Goal: Information Seeking & Learning: Learn about a topic

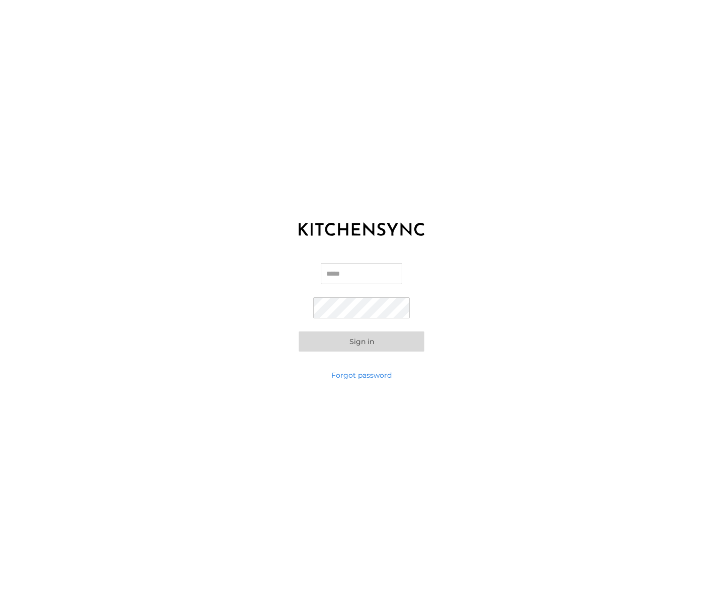
click at [366, 268] on input "Email" at bounding box center [362, 273] width 82 height 21
type input "**********"
click at [360, 343] on button "Sign in" at bounding box center [362, 342] width 126 height 20
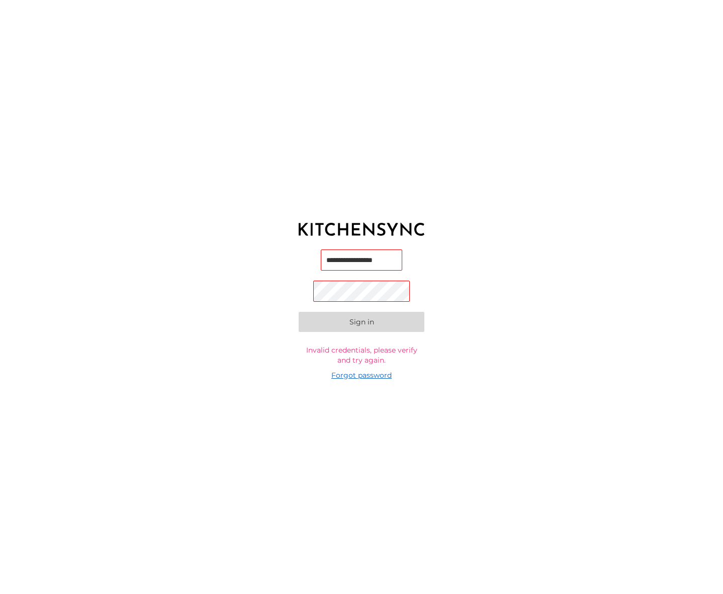
click at [348, 374] on link "Forgot password" at bounding box center [362, 375] width 60 height 10
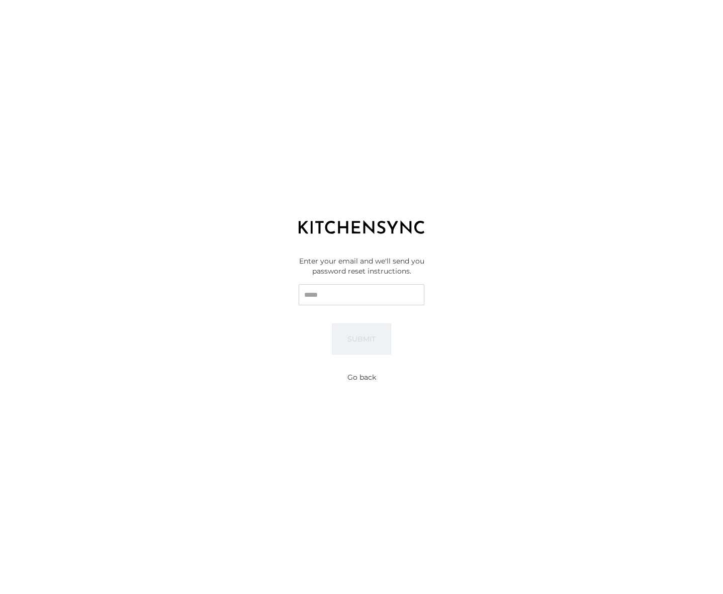
click at [348, 294] on input "Email" at bounding box center [362, 294] width 126 height 21
type input "**********"
click at [367, 335] on button "Submit" at bounding box center [361, 339] width 59 height 31
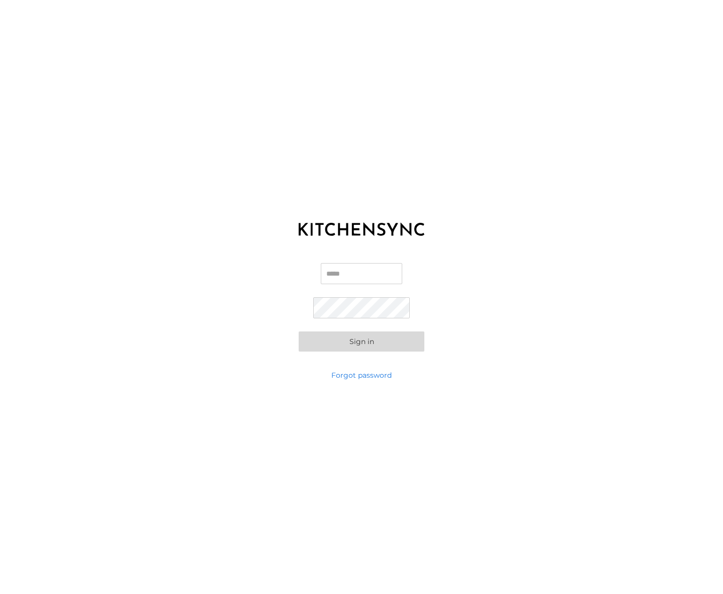
click at [346, 270] on input "Email" at bounding box center [362, 273] width 82 height 21
type input "**********"
click at [362, 338] on button "Sign in" at bounding box center [362, 342] width 126 height 20
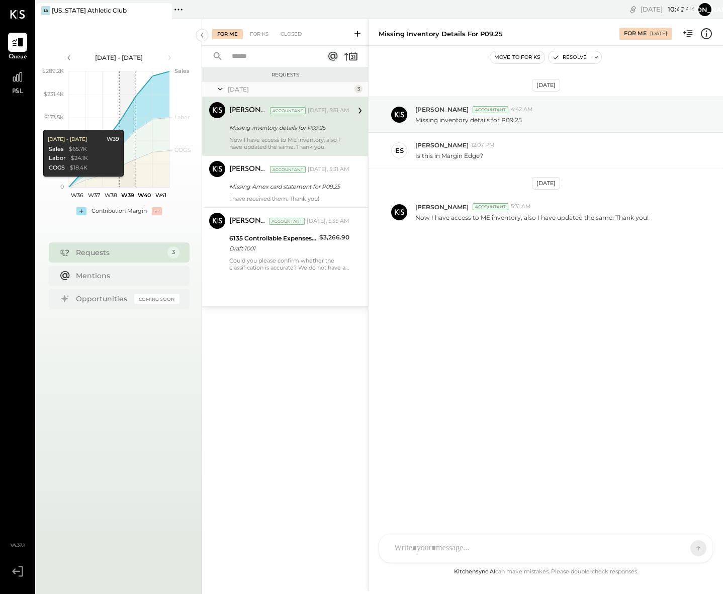
click at [117, 251] on div "Requests" at bounding box center [119, 253] width 87 height 10
click at [295, 192] on div "Missing Amex card statement for P09.25" at bounding box center [287, 187] width 117 height 12
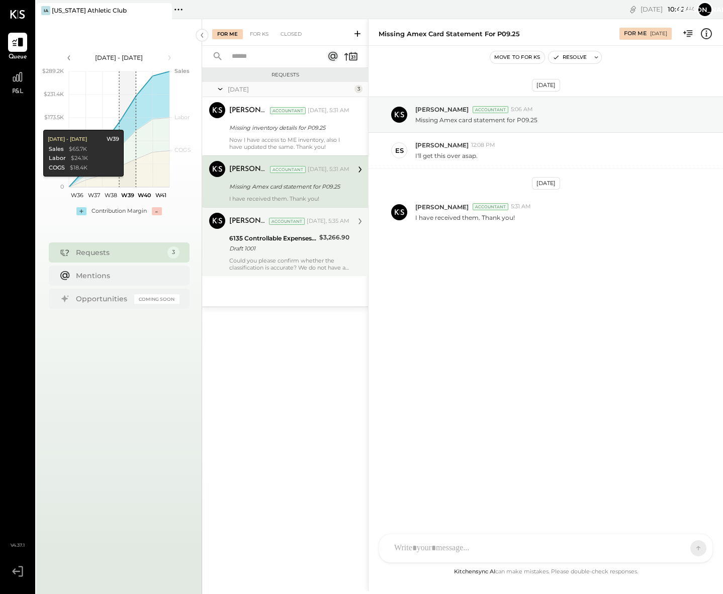
click at [276, 256] on div "Dhwani Solanki Accountant Today, 5:35 AM 6135 Controllable Expenses:Direct Oper…" at bounding box center [289, 242] width 120 height 58
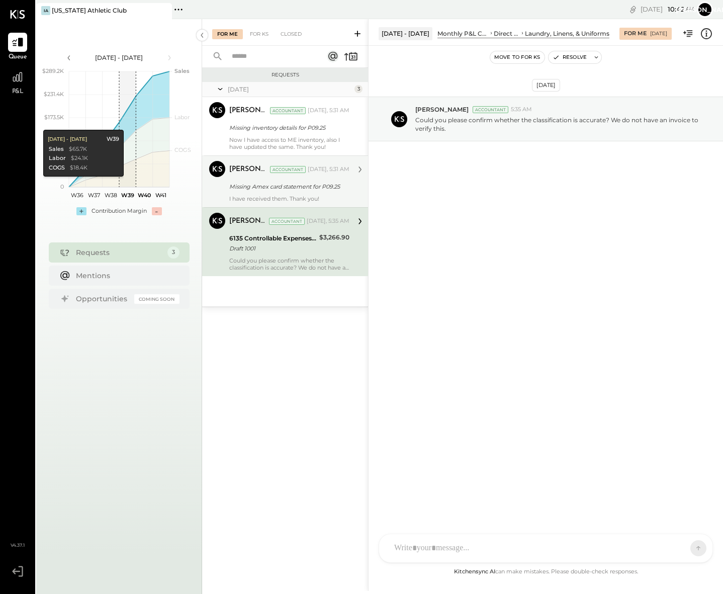
click at [286, 190] on div "Missing Amex card statement for P09.25" at bounding box center [287, 187] width 117 height 10
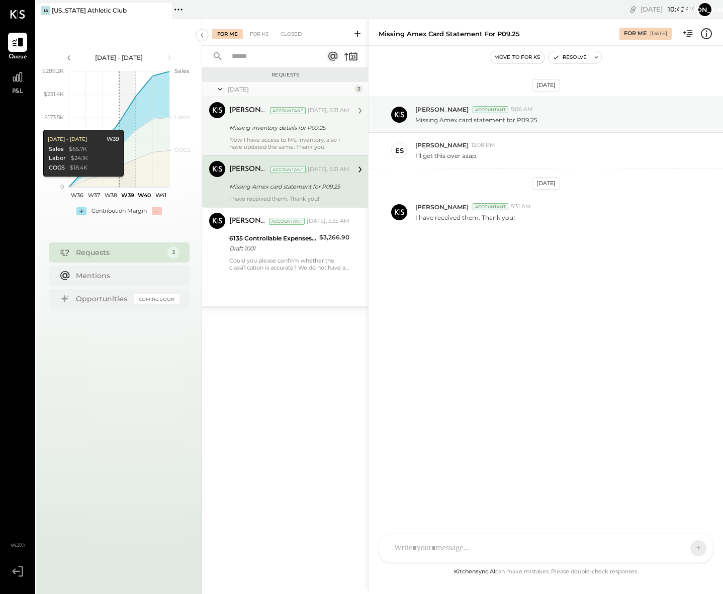
click at [269, 123] on div "Missing inventory details for P09.25" at bounding box center [287, 128] width 117 height 10
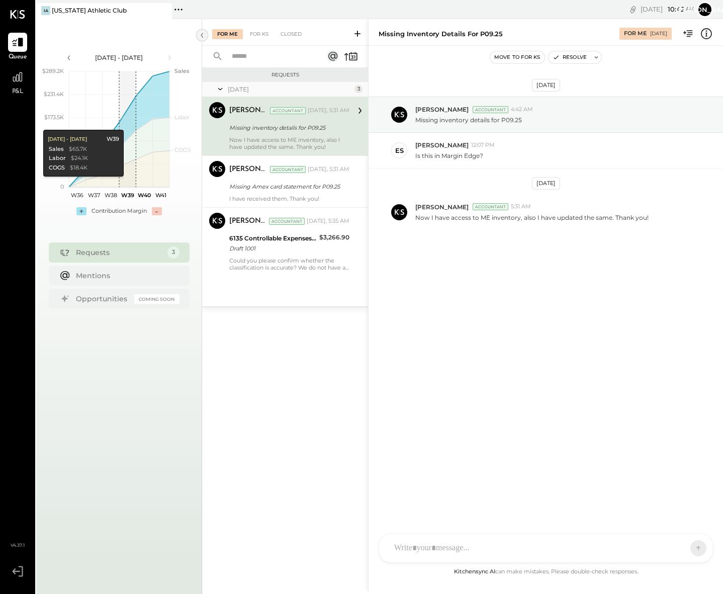
click at [202, 34] on icon at bounding box center [202, 35] width 3 height 5
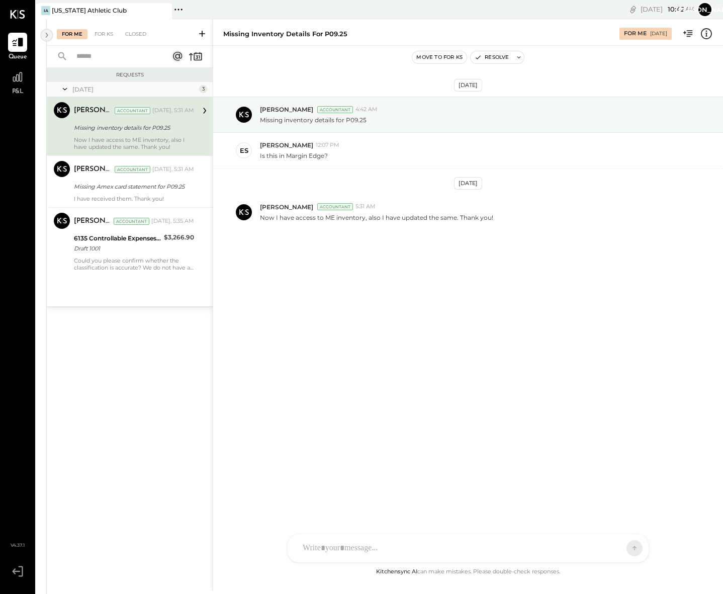
click at [48, 36] on icon at bounding box center [46, 35] width 11 height 18
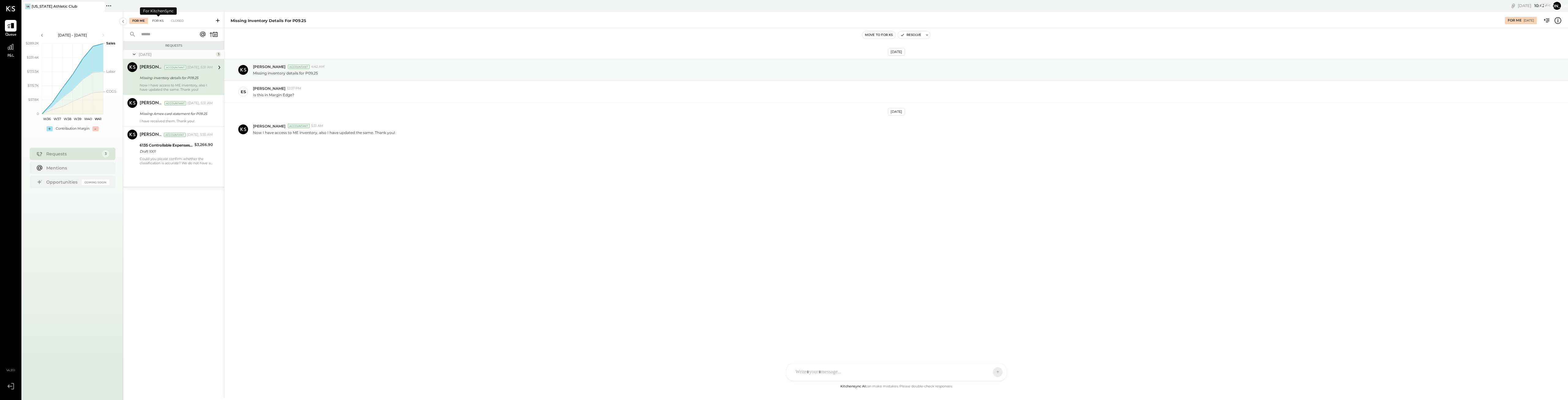
click at [153, 21] on div "For KS" at bounding box center [158, 21] width 18 height 6
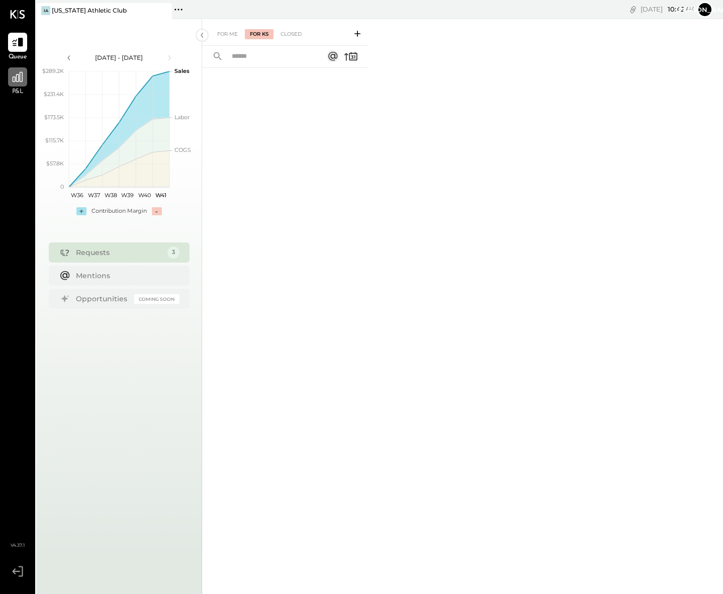
click at [19, 75] on icon at bounding box center [17, 76] width 13 height 13
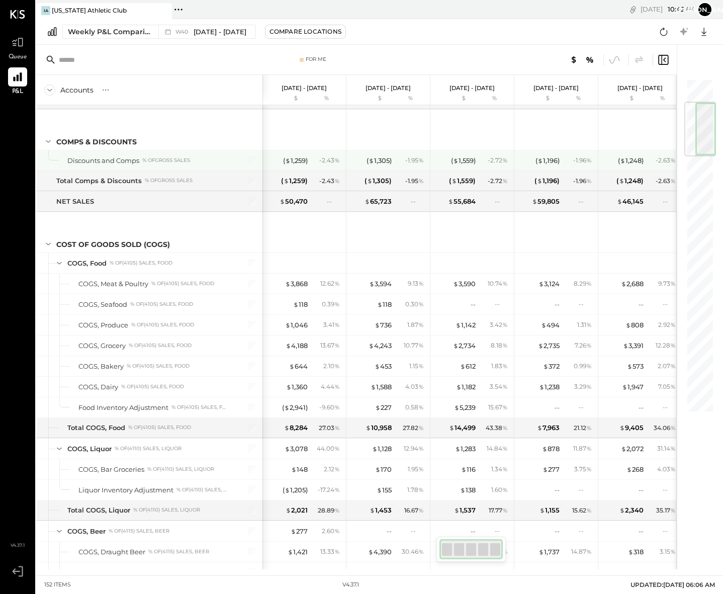
scroll to position [252, 0]
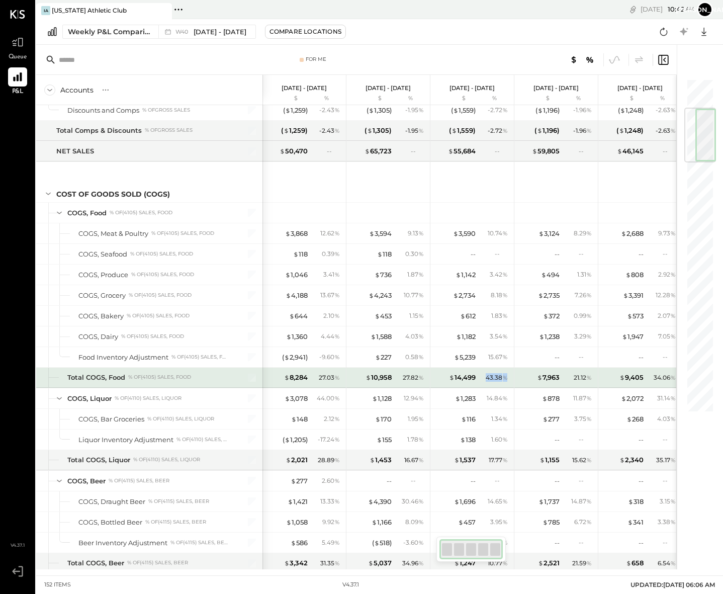
drag, startPoint x: 485, startPoint y: 379, endPoint x: 506, endPoint y: 381, distance: 21.2
click at [506, 381] on div "43.38 %" at bounding box center [494, 377] width 33 height 9
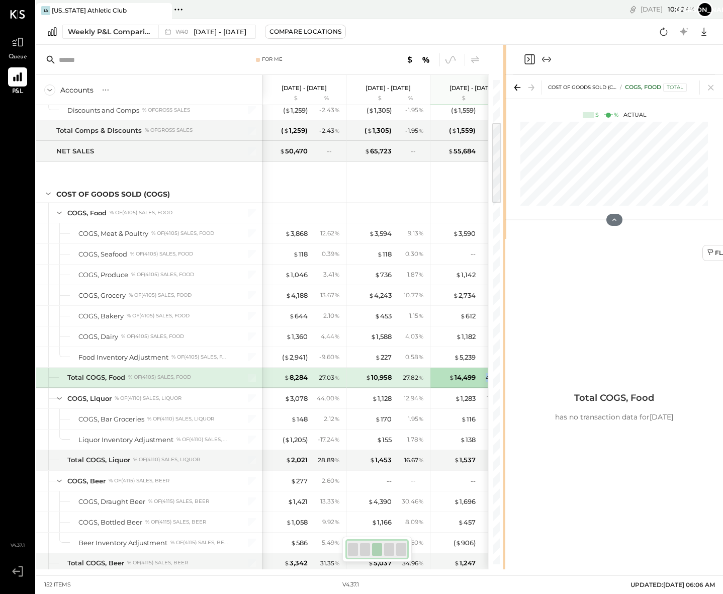
click at [505, 381] on div at bounding box center [505, 307] width 3 height 525
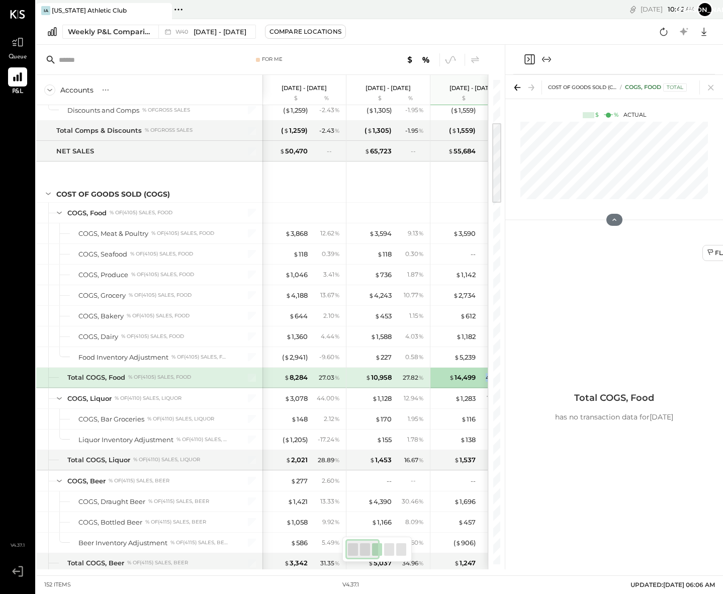
click at [478, 378] on div "43.38 %" at bounding box center [494, 377] width 33 height 9
click at [526, 62] on icon "Close panel" at bounding box center [530, 59] width 12 height 12
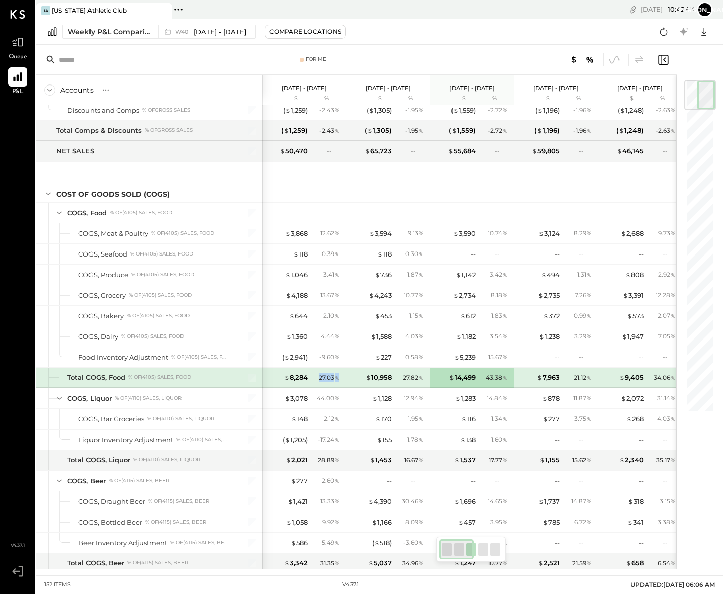
drag, startPoint x: 314, startPoint y: 378, endPoint x: 338, endPoint y: 379, distance: 23.7
click at [338, 379] on div "27.03 %" at bounding box center [326, 377] width 33 height 9
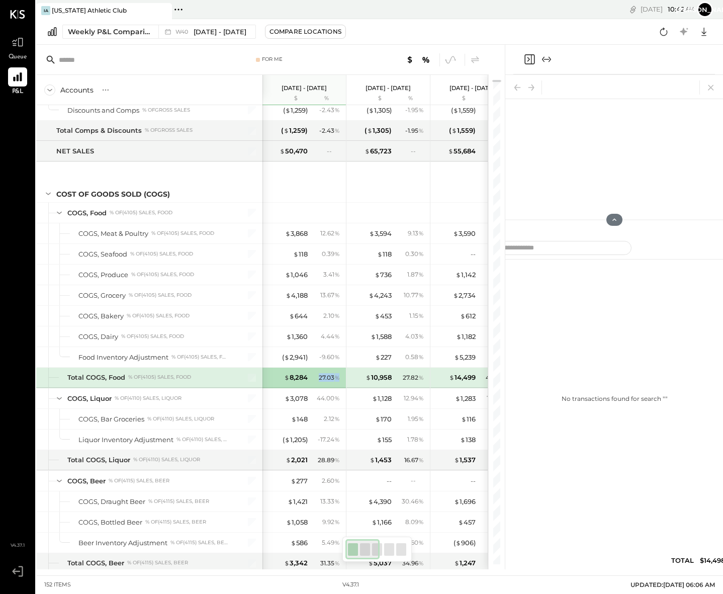
click at [338, 379] on span "%" at bounding box center [338, 377] width 6 height 8
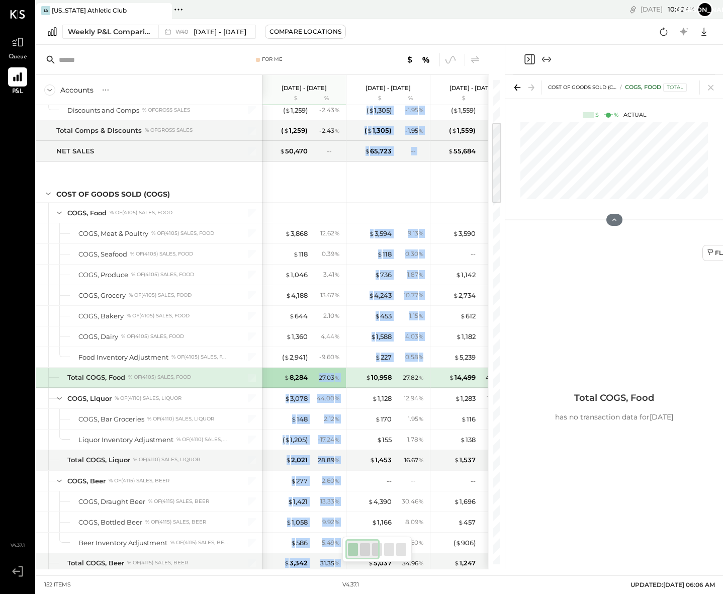
drag, startPoint x: 313, startPoint y: 379, endPoint x: 348, endPoint y: 376, distance: 34.8
click at [326, 377] on div "27.03 %" at bounding box center [329, 377] width 21 height 9
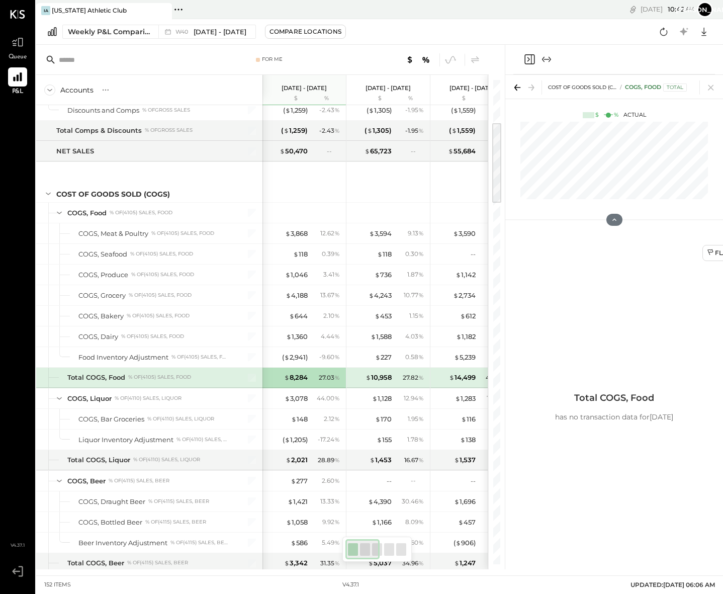
click at [530, 57] on icon "Close panel" at bounding box center [530, 59] width 12 height 12
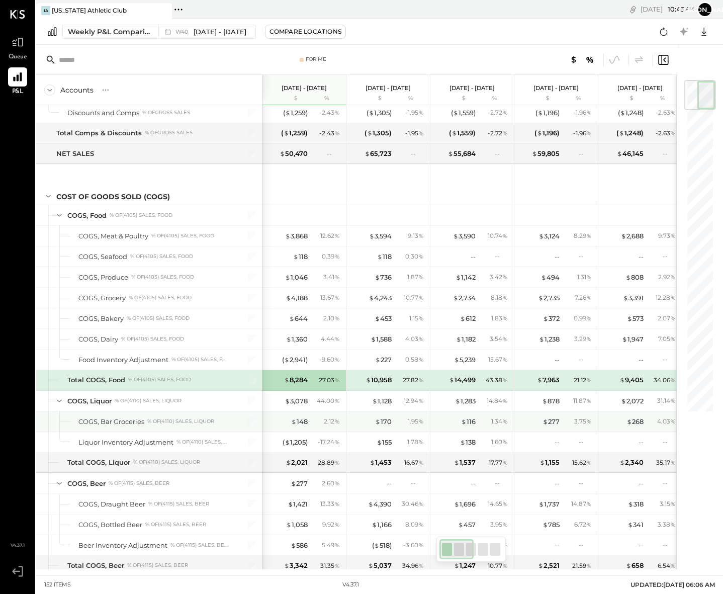
scroll to position [246, 0]
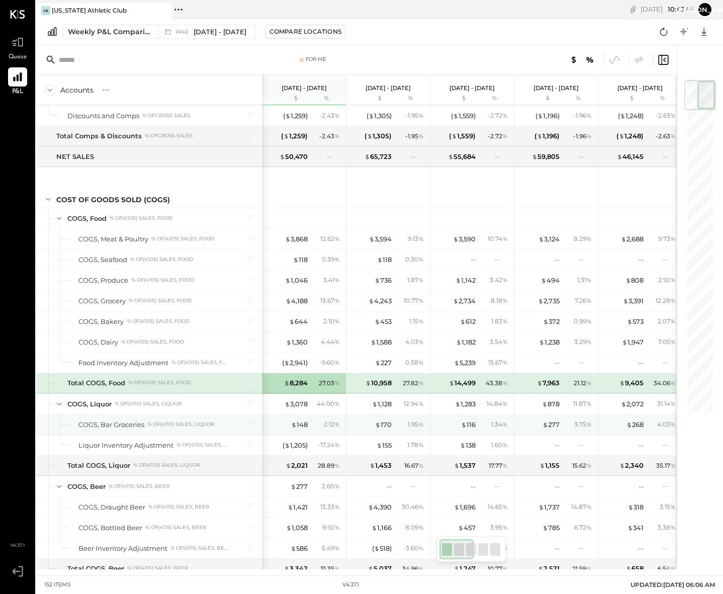
drag, startPoint x: 436, startPoint y: 427, endPoint x: 520, endPoint y: 417, distance: 85.2
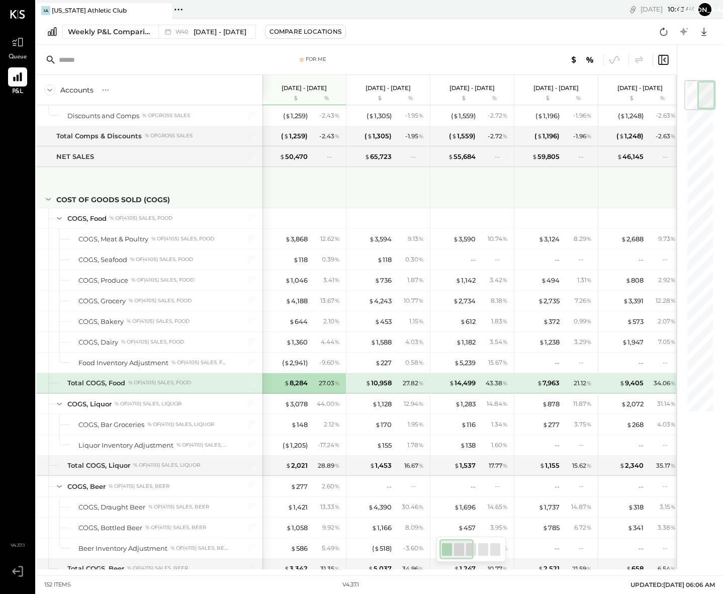
drag, startPoint x: 452, startPoint y: 197, endPoint x: 543, endPoint y: 188, distance: 92.0
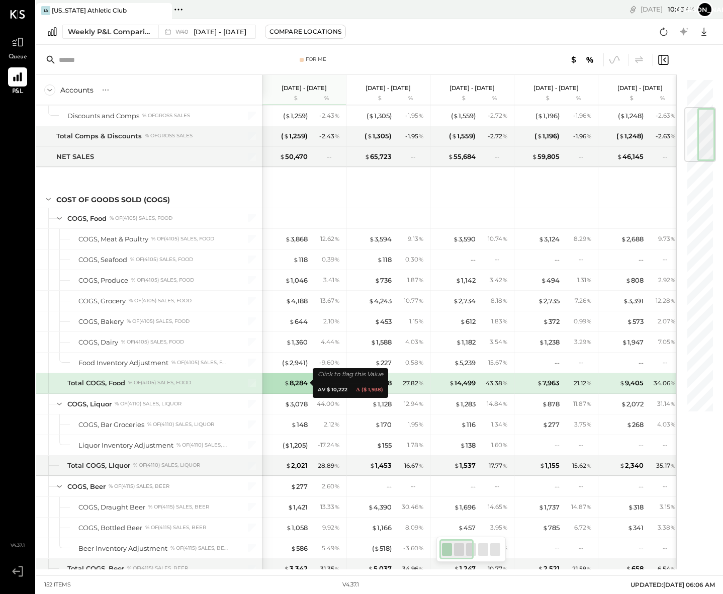
scroll to position [347, 0]
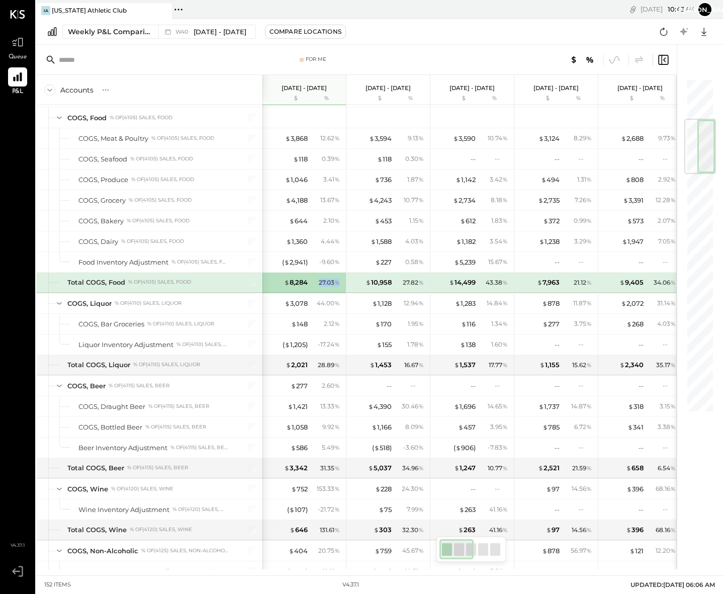
drag, startPoint x: 319, startPoint y: 285, endPoint x: 343, endPoint y: 283, distance: 23.7
click at [343, 283] on div "$ 8,284 27.03 %" at bounding box center [305, 283] width 84 height 20
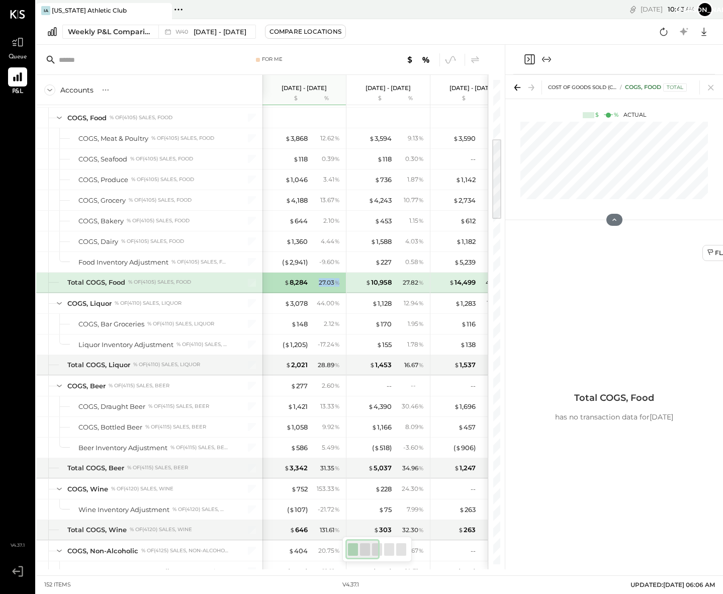
click at [336, 283] on span "%" at bounding box center [338, 282] width 6 height 8
click at [532, 55] on icon "Close panel" at bounding box center [530, 59] width 10 height 10
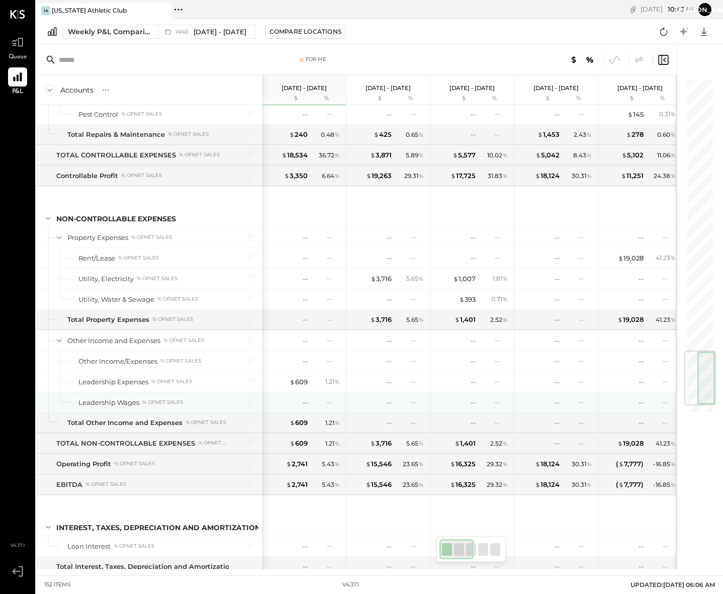
scroll to position [2362, 0]
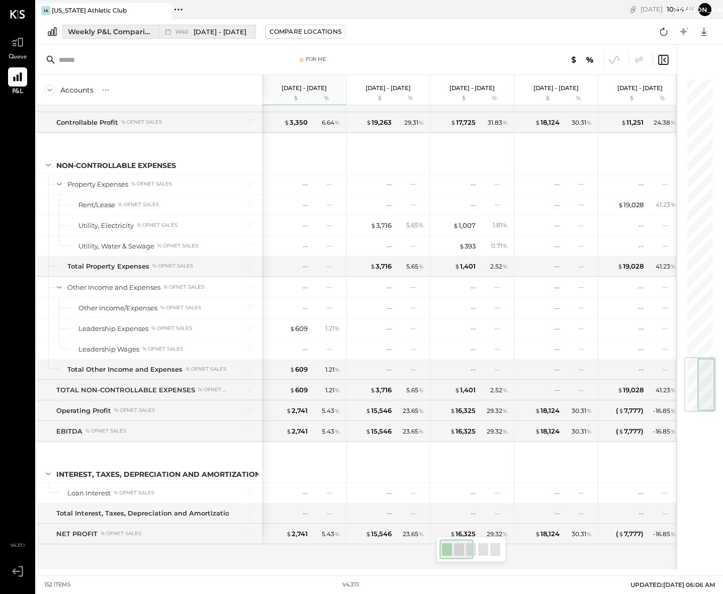
click at [108, 29] on div "Weekly P&L Comparison" at bounding box center [110, 32] width 85 height 10
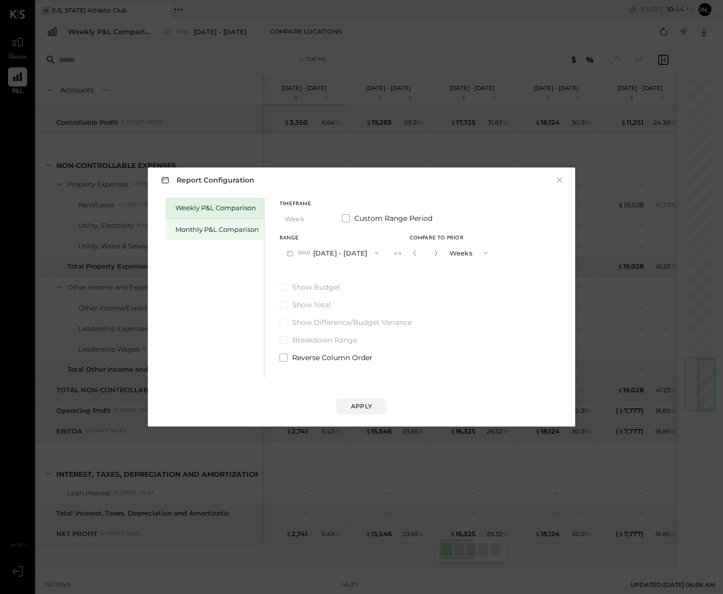
click at [204, 230] on div "Monthly P&L Comparison" at bounding box center [218, 230] width 84 height 10
click at [353, 251] on button "M10 Oct 1 - 31, 2025" at bounding box center [332, 253] width 105 height 19
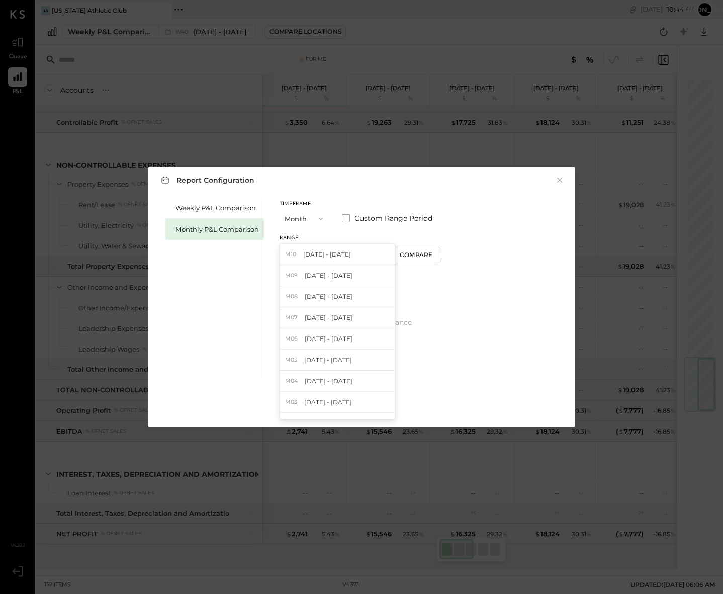
click at [343, 274] on span "Sep 1 - 30, 2025" at bounding box center [329, 275] width 48 height 9
click at [362, 403] on div "Apply" at bounding box center [361, 406] width 21 height 9
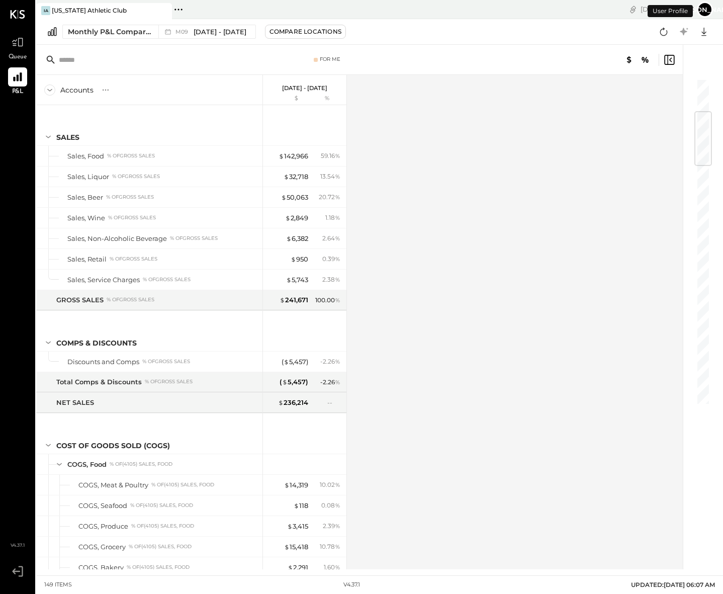
scroll to position [282, 0]
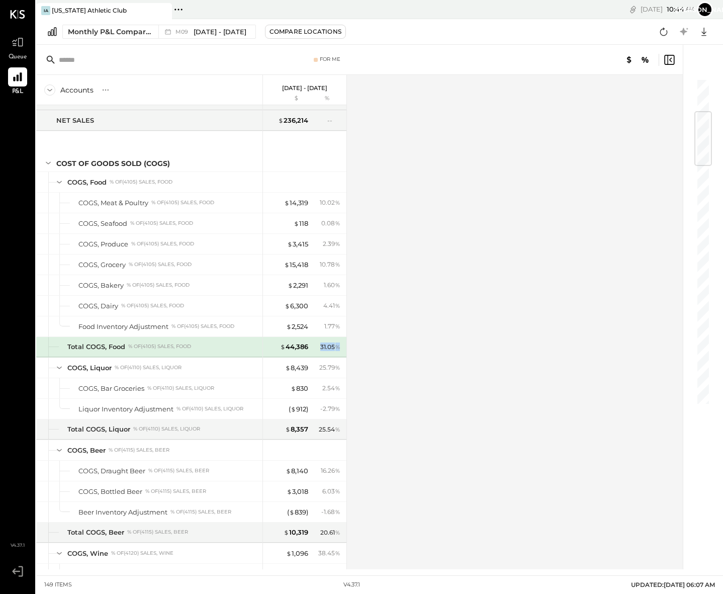
drag, startPoint x: 315, startPoint y: 346, endPoint x: 345, endPoint y: 343, distance: 30.4
click at [345, 343] on div "$ 44,386 31.05 %" at bounding box center [305, 347] width 84 height 20
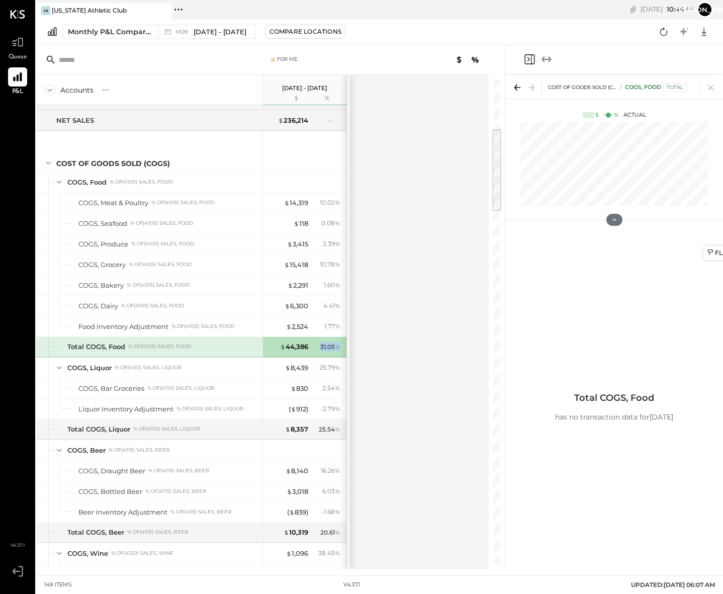
click at [335, 348] on span "%" at bounding box center [338, 347] width 6 height 8
drag, startPoint x: 318, startPoint y: 350, endPoint x: 340, endPoint y: 349, distance: 21.6
click at [340, 349] on div "31.05 %" at bounding box center [327, 347] width 33 height 9
click at [340, 349] on span "%" at bounding box center [338, 347] width 6 height 8
drag, startPoint x: 319, startPoint y: 346, endPoint x: 343, endPoint y: 349, distance: 24.3
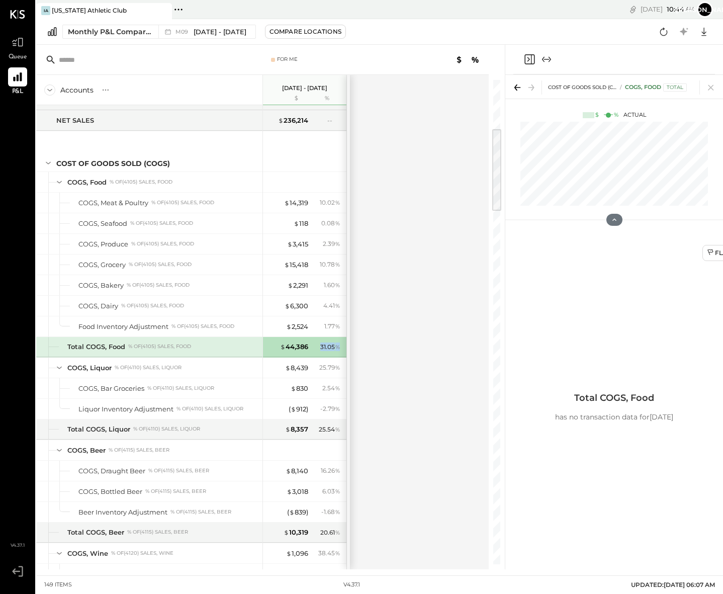
click at [343, 349] on div "31.05 %" at bounding box center [327, 347] width 33 height 9
click at [338, 349] on span "%" at bounding box center [338, 347] width 6 height 8
click at [24, 41] on icon at bounding box center [17, 42] width 13 height 13
